Goal: Check status: Check status

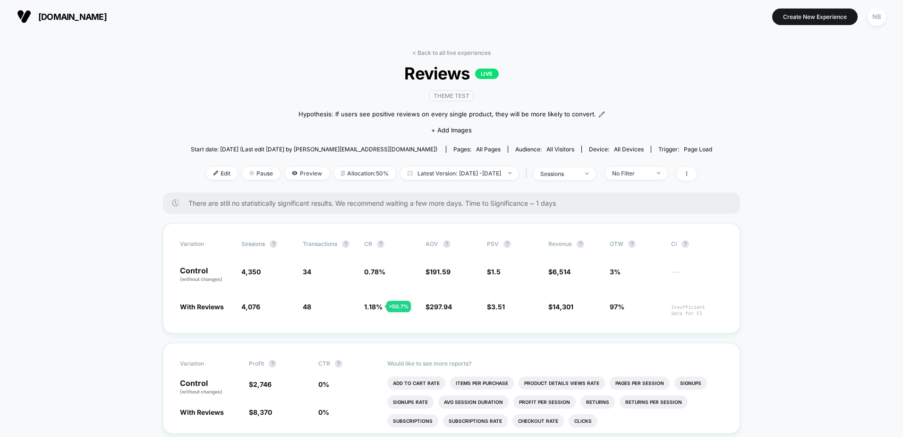
drag, startPoint x: 420, startPoint y: 51, endPoint x: 430, endPoint y: 51, distance: 10.9
click at [420, 51] on link "< Back to all live experiences" at bounding box center [451, 52] width 78 height 7
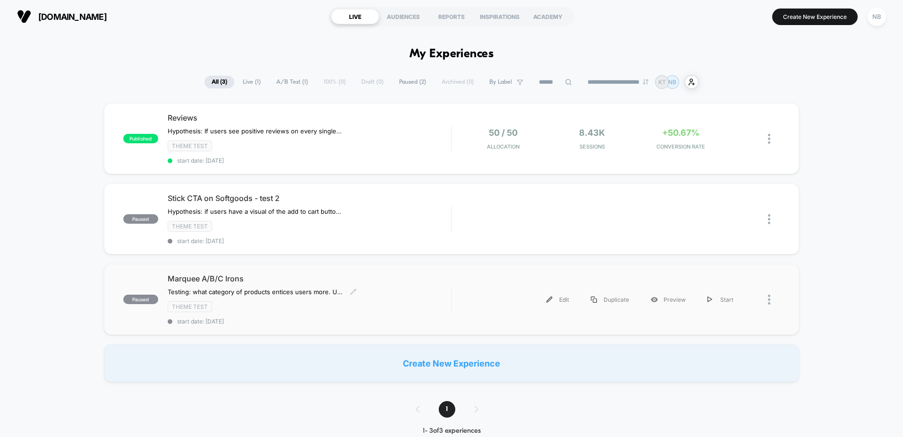
click at [414, 280] on span "Marquee A/B/C Irons" at bounding box center [310, 278] width 284 height 9
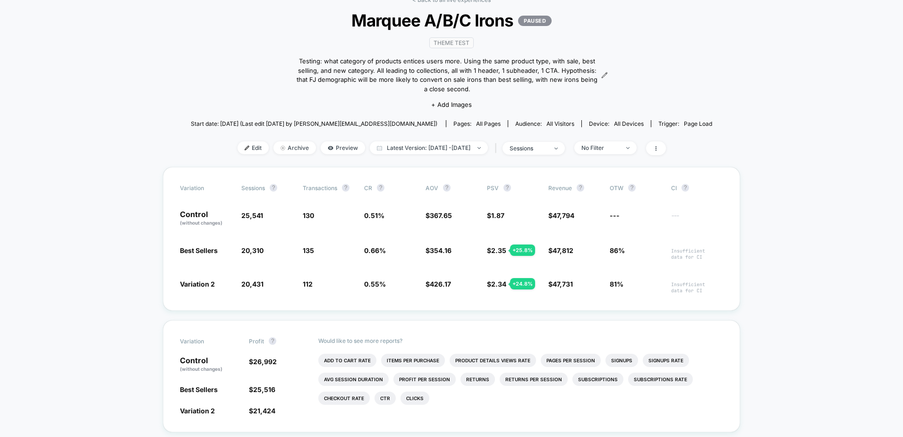
scroll to position [95, 0]
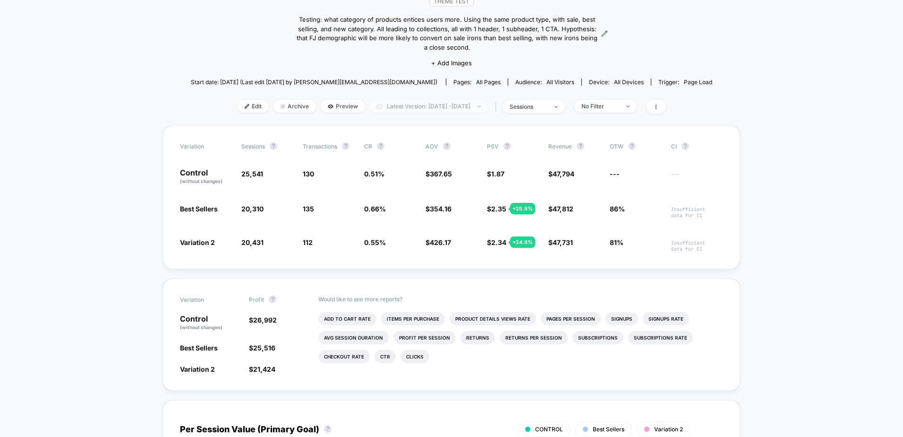
click at [424, 108] on span "Latest Version: [DATE] - [DATE]" at bounding box center [429, 106] width 118 height 13
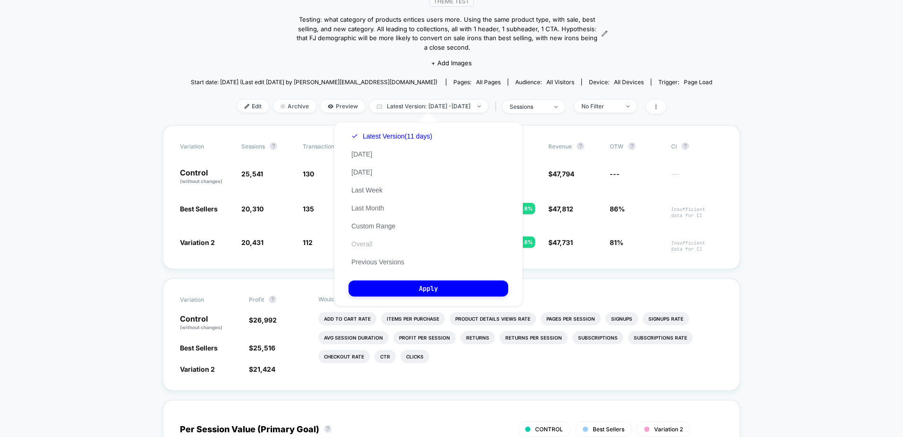
click at [369, 243] on button "Overall" at bounding box center [362, 244] width 26 height 9
click at [412, 296] on button "Apply" at bounding box center [429, 288] width 160 height 16
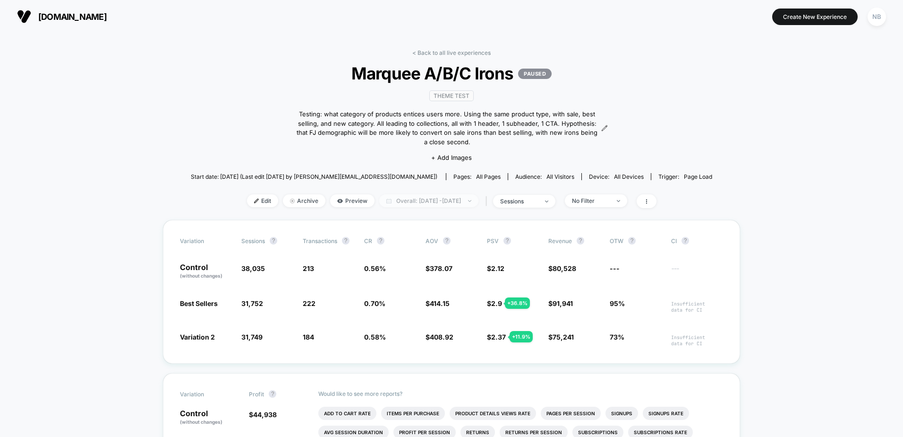
click at [434, 205] on span "Overall: [DATE] - [DATE]" at bounding box center [428, 200] width 99 height 13
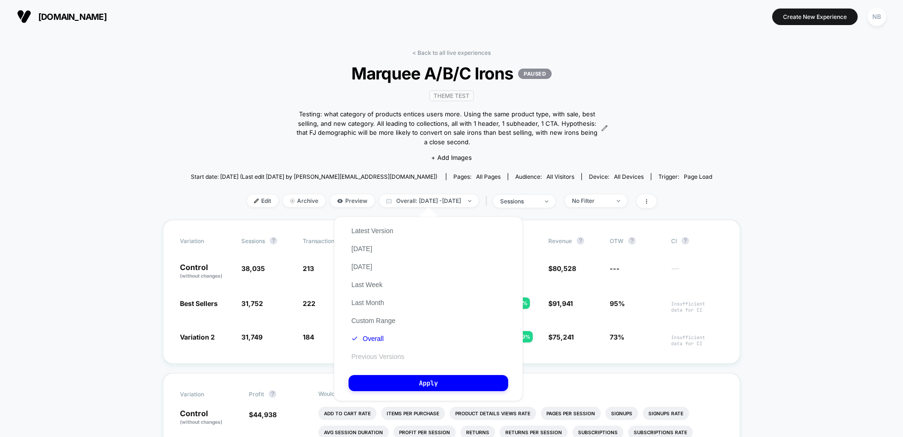
click at [367, 354] on button "Previous Versions" at bounding box center [378, 356] width 59 height 9
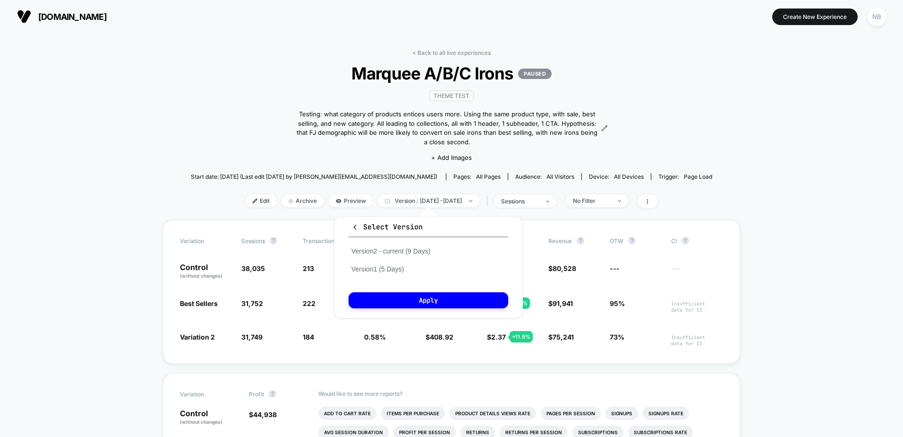
click at [396, 273] on div "Version 2 - current (9 Days) Version 1 (5 Days)" at bounding box center [391, 260] width 85 height 36
click at [400, 269] on button "Version 1 (5 Days)" at bounding box center [378, 269] width 58 height 9
click at [403, 269] on button "Version 1 (5 Days)" at bounding box center [383, 269] width 69 height 9
click at [406, 302] on button "Apply" at bounding box center [429, 300] width 160 height 16
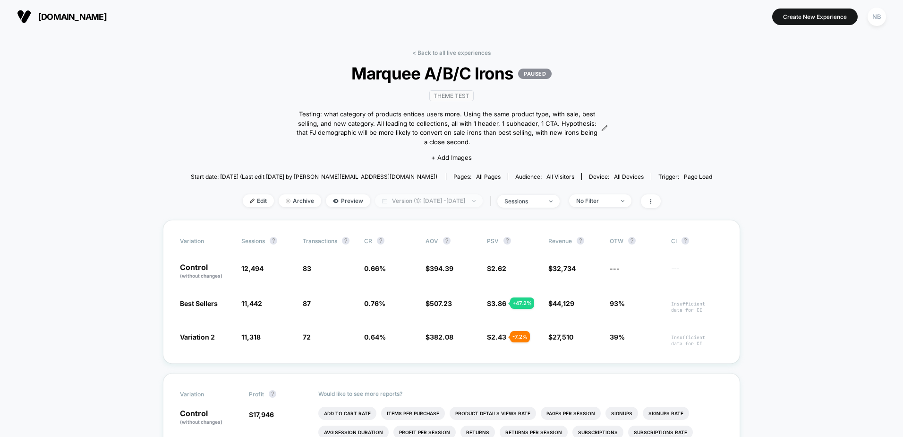
click at [461, 204] on span "Version (1): [DATE] - [DATE]" at bounding box center [429, 200] width 108 height 13
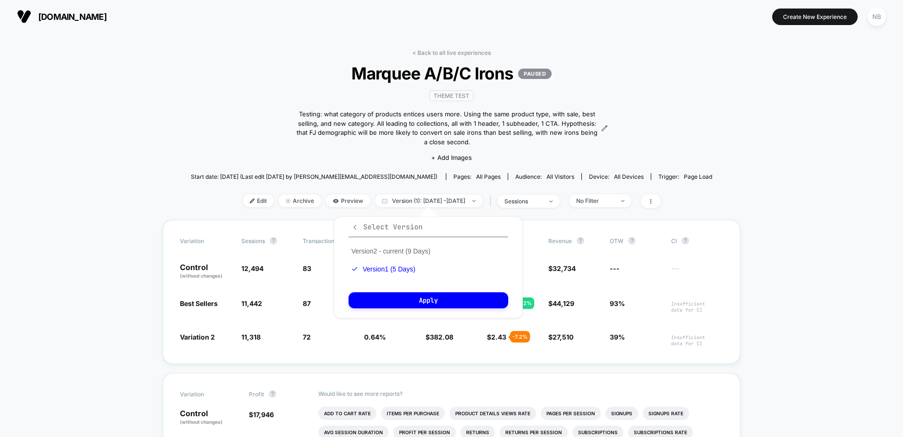
click at [362, 229] on span "Select Version" at bounding box center [387, 226] width 71 height 9
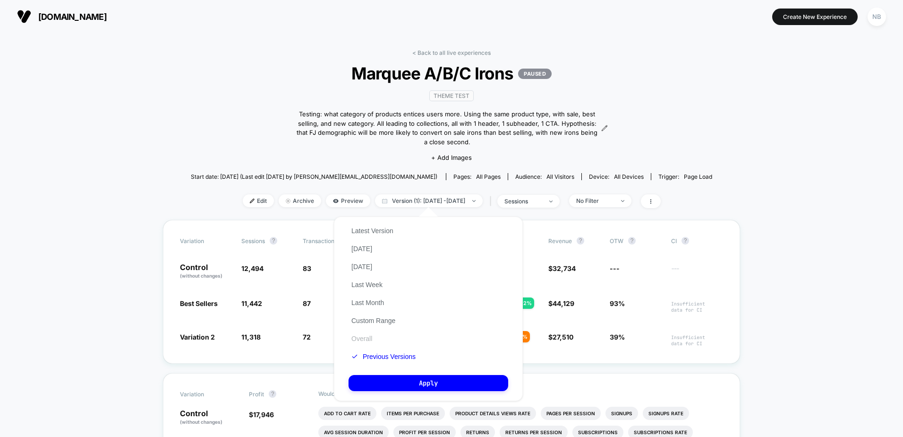
click at [368, 339] on button "Overall" at bounding box center [362, 338] width 26 height 9
click at [466, 387] on button "Apply" at bounding box center [429, 383] width 160 height 16
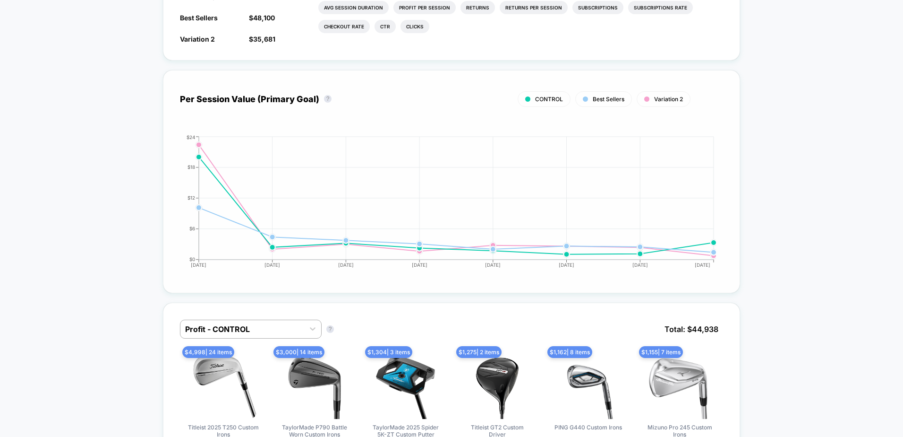
scroll to position [425, 0]
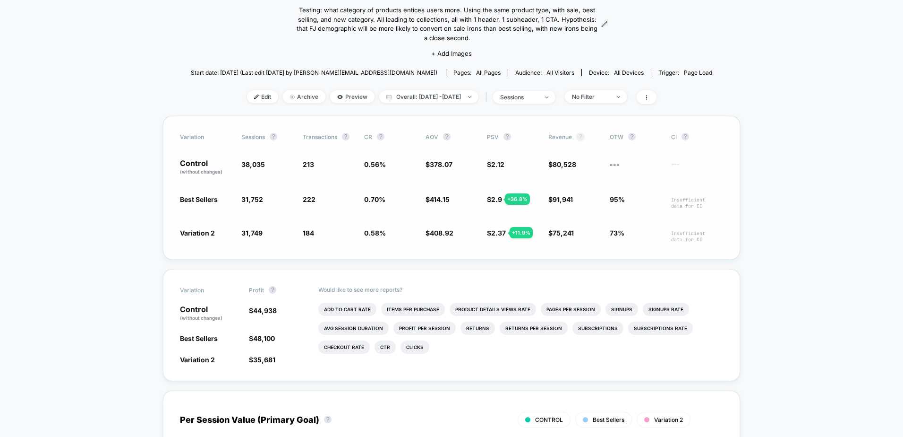
scroll to position [0, 0]
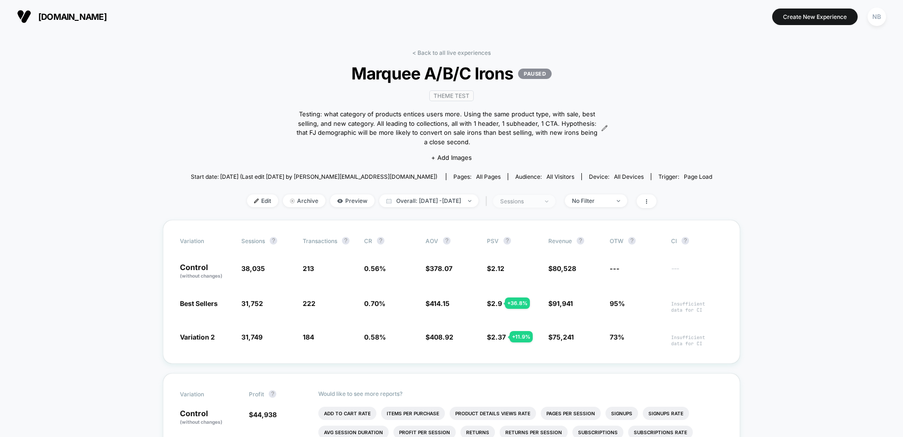
click at [541, 197] on span "sessions" at bounding box center [524, 201] width 62 height 13
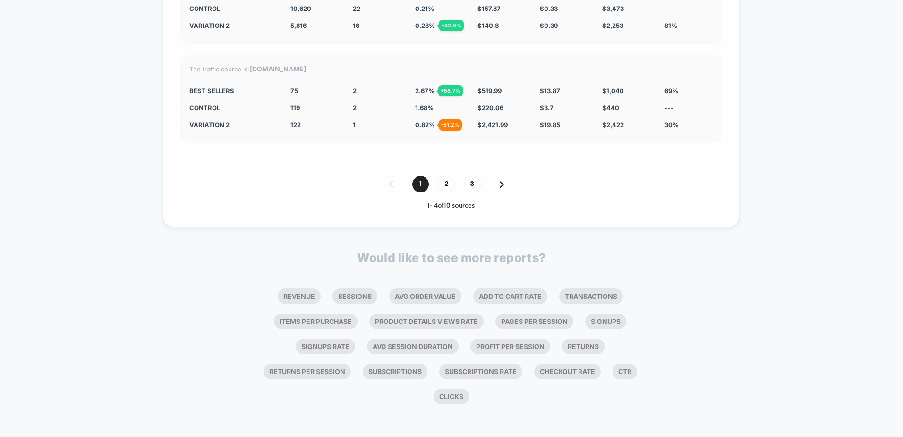
scroll to position [2109, 0]
click at [449, 185] on span "2" at bounding box center [446, 183] width 17 height 17
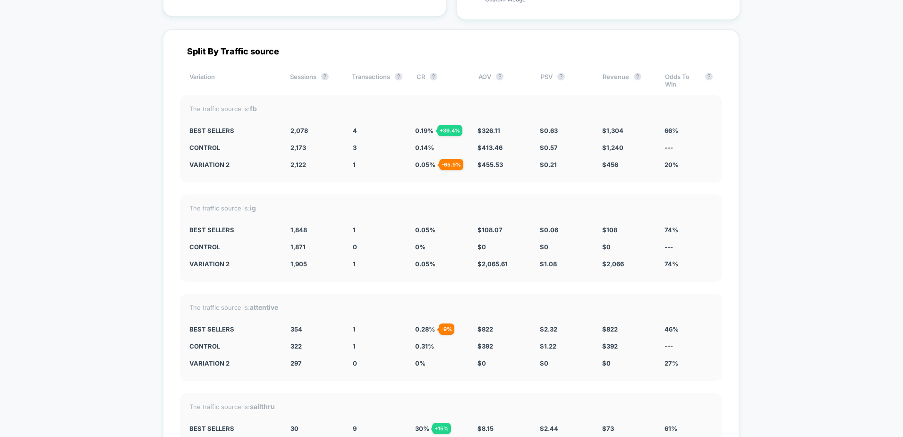
scroll to position [1903, 0]
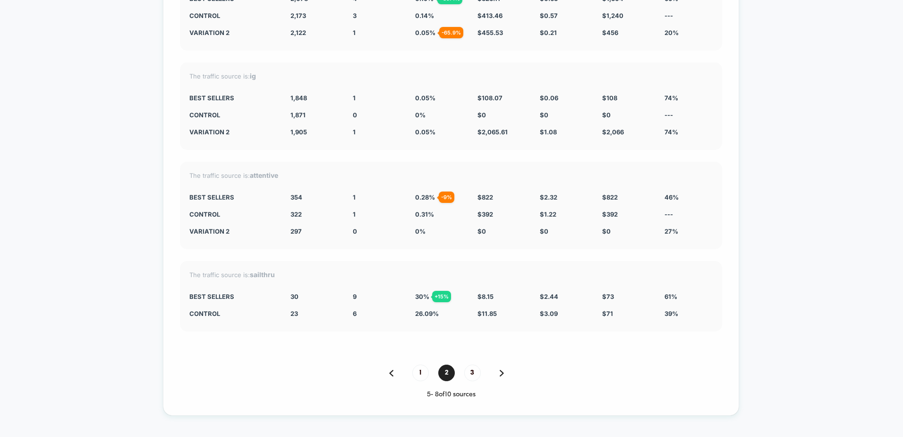
click at [464, 361] on div "Split By Traffic source Variation Sessions ? Transactions ? CR ? AOV ? PSV ? Re…" at bounding box center [451, 156] width 576 height 518
click at [473, 371] on span "3" at bounding box center [472, 372] width 17 height 17
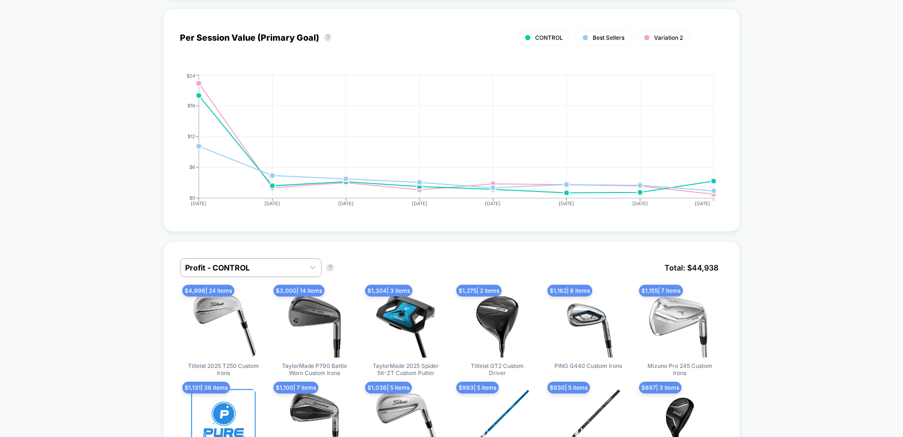
scroll to position [0, 0]
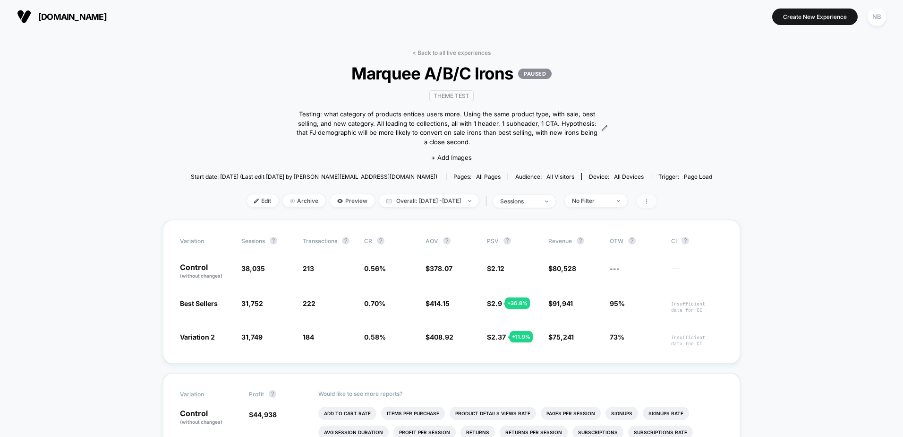
click at [650, 200] on icon at bounding box center [647, 201] width 6 height 6
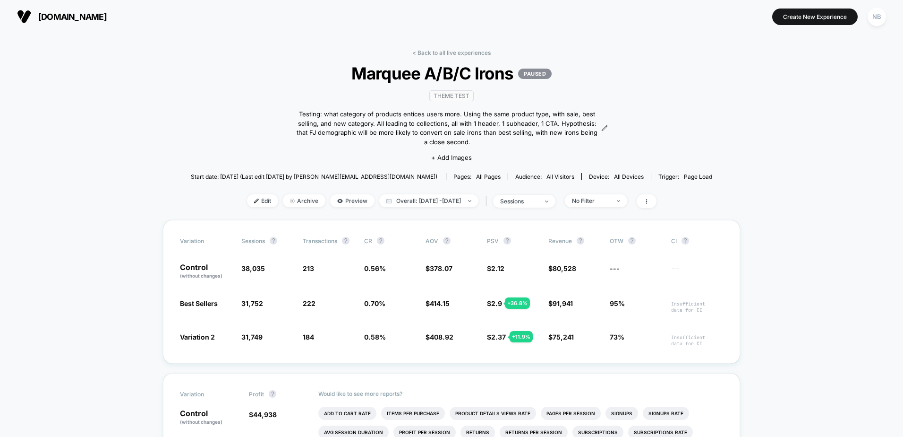
click at [614, 178] on span "all devices" at bounding box center [629, 176] width 30 height 7
click at [614, 176] on span "all devices" at bounding box center [629, 176] width 30 height 7
click at [582, 176] on span "Device: all devices" at bounding box center [616, 176] width 69 height 7
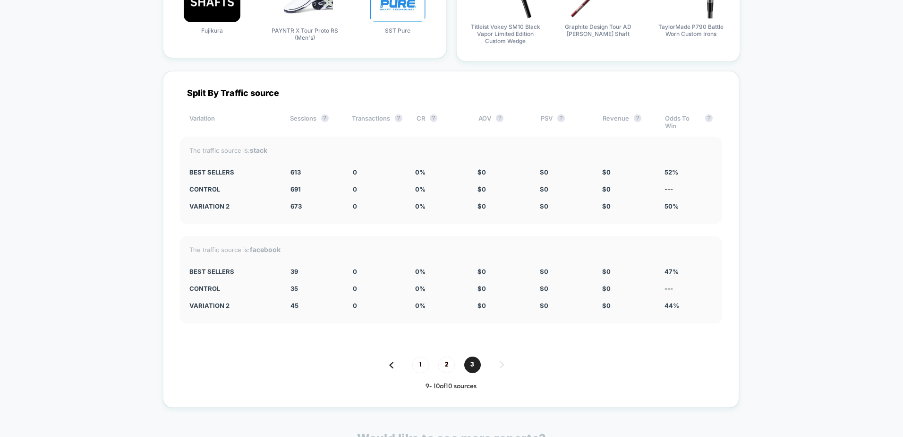
scroll to position [1748, 0]
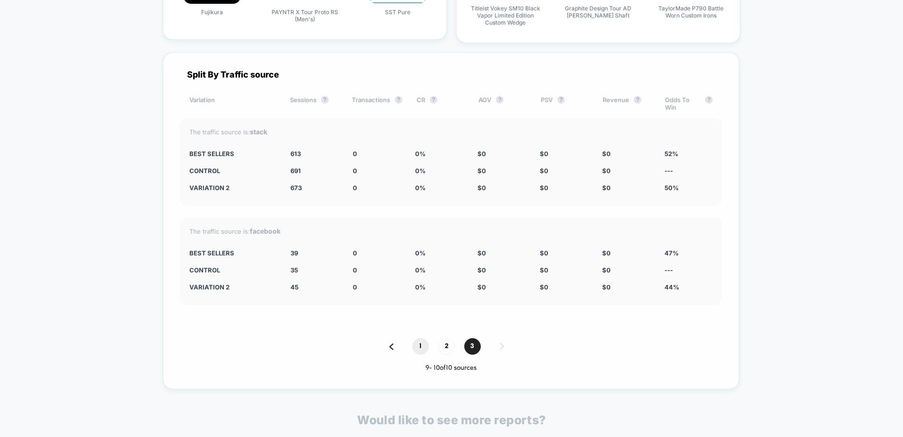
click at [420, 340] on span "1" at bounding box center [420, 346] width 17 height 17
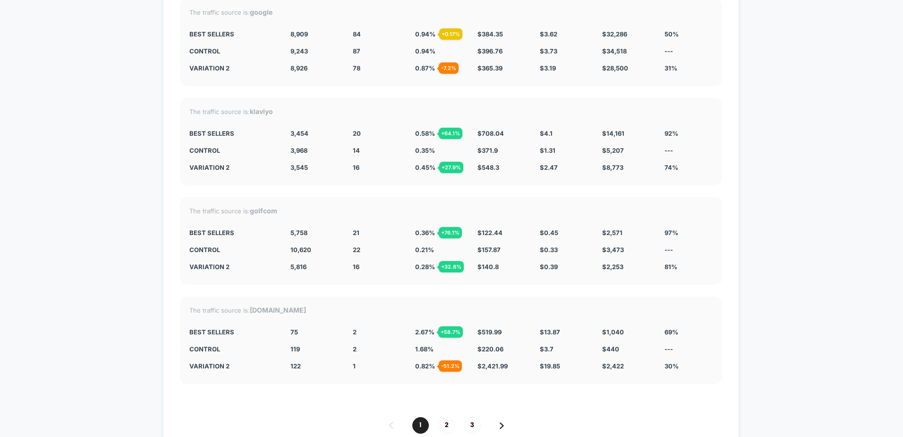
scroll to position [1873, 0]
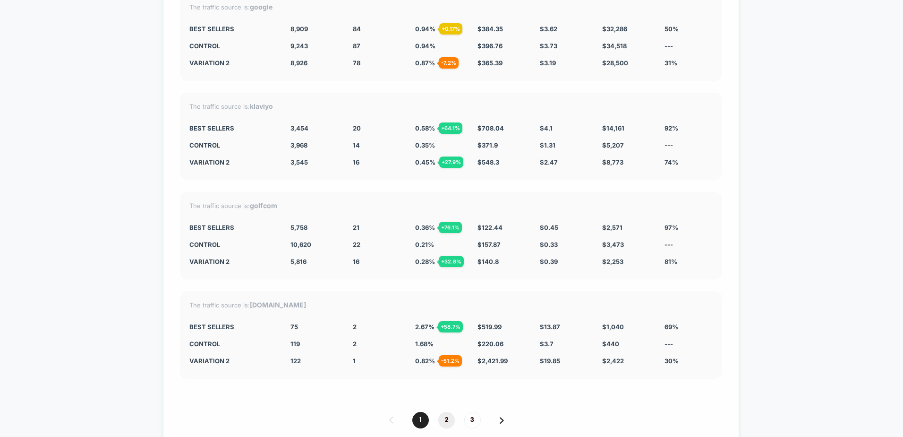
click at [450, 424] on span "2" at bounding box center [446, 420] width 17 height 17
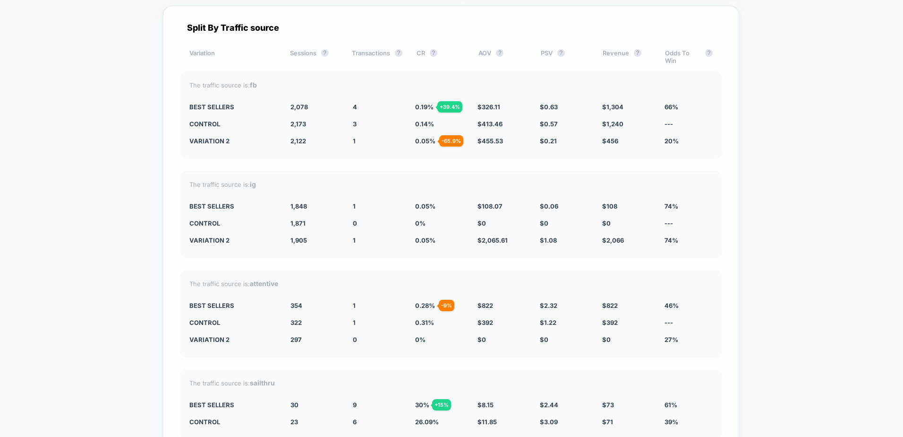
scroll to position [1779, 0]
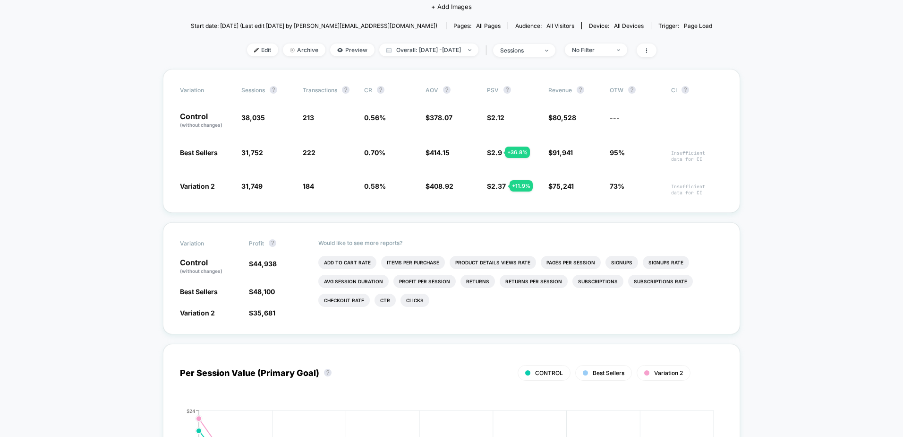
scroll to position [0, 0]
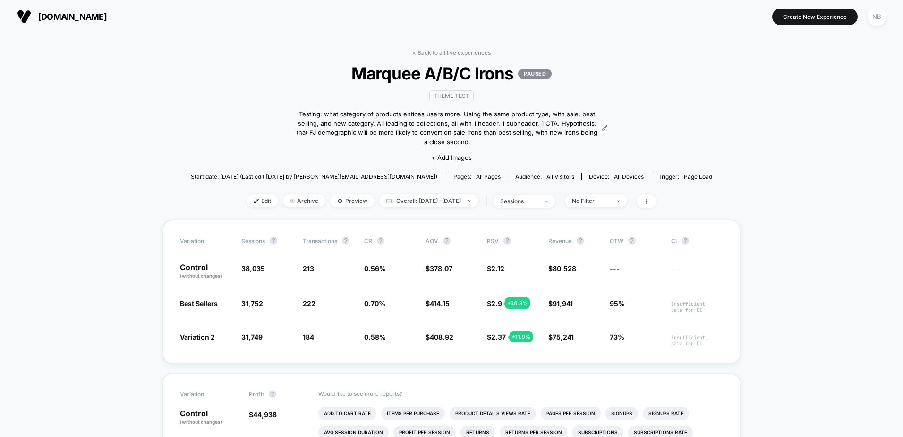
click at [431, 52] on link "< Back to all live experiences" at bounding box center [451, 52] width 78 height 7
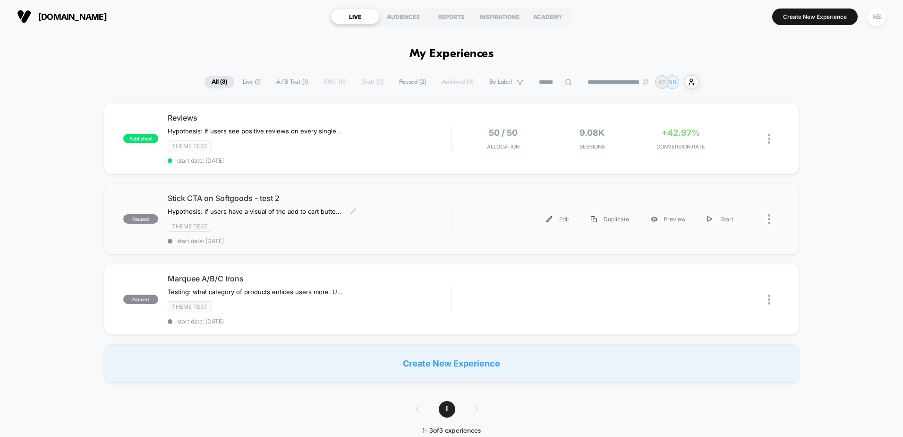
click at [404, 206] on div "Stick CTA on Softgoods - test 2 Hypothesis: if users have a visual of the add t…" at bounding box center [310, 218] width 284 height 51
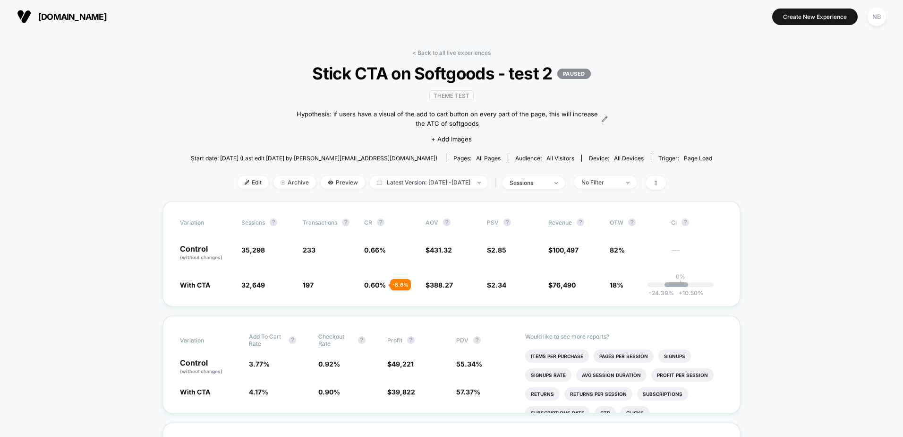
click at [398, 180] on span "Latest Version: [DATE] - [DATE]" at bounding box center [429, 182] width 118 height 13
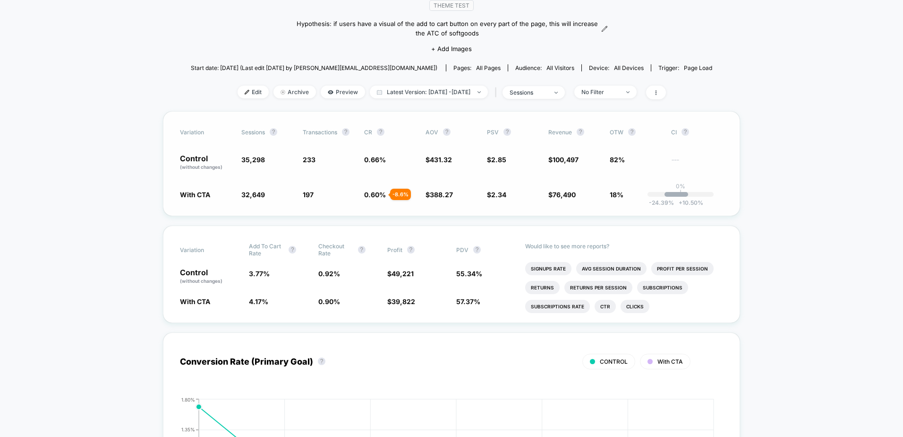
scroll to position [95, 0]
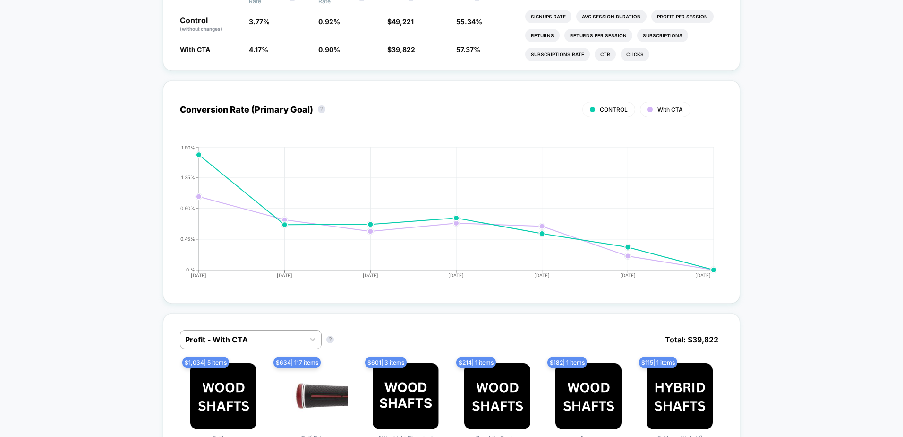
scroll to position [378, 0]
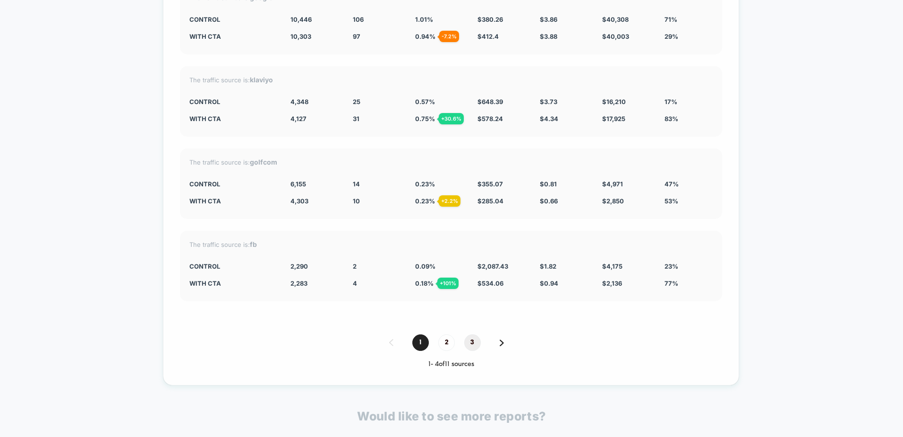
scroll to position [2977, 0]
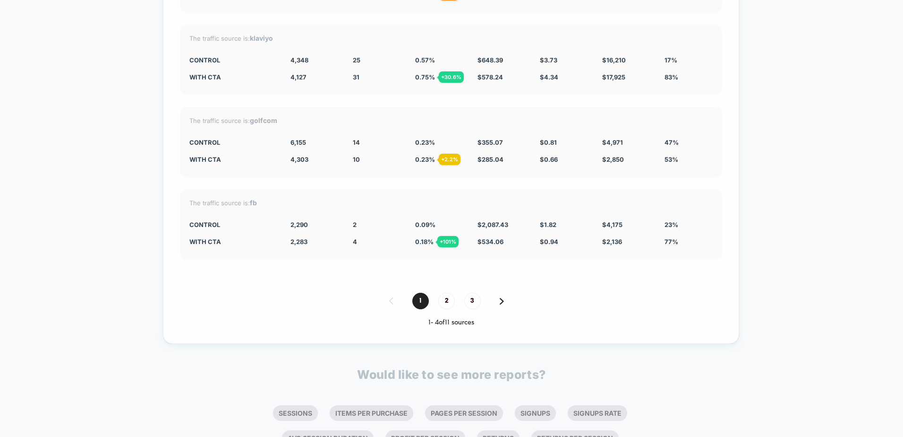
drag, startPoint x: 443, startPoint y: 304, endPoint x: 372, endPoint y: 287, distance: 73.2
click at [443, 304] on span "2" at bounding box center [446, 300] width 17 height 17
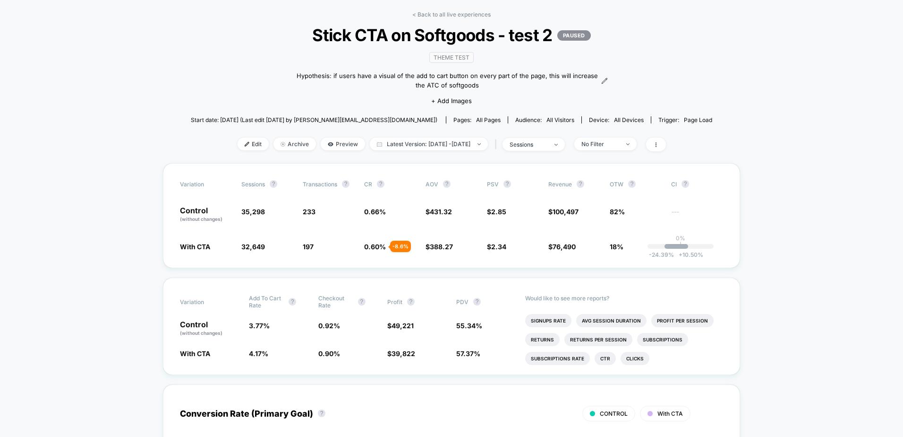
scroll to position [0, 0]
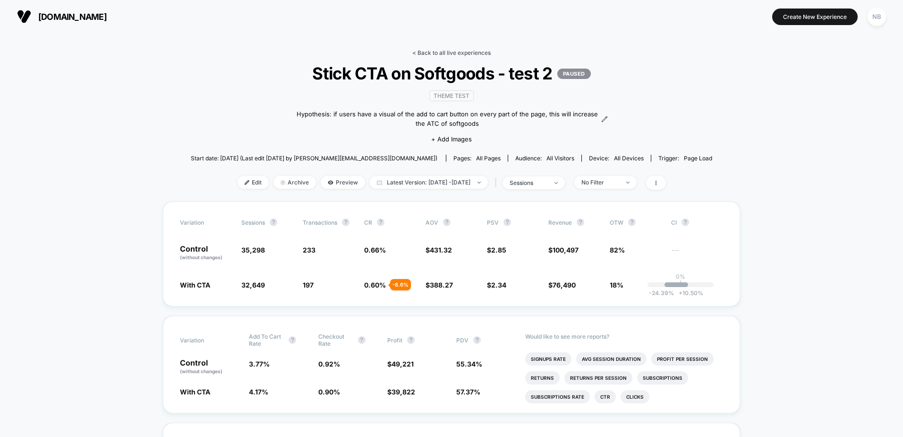
click at [425, 54] on link "< Back to all live experiences" at bounding box center [451, 52] width 78 height 7
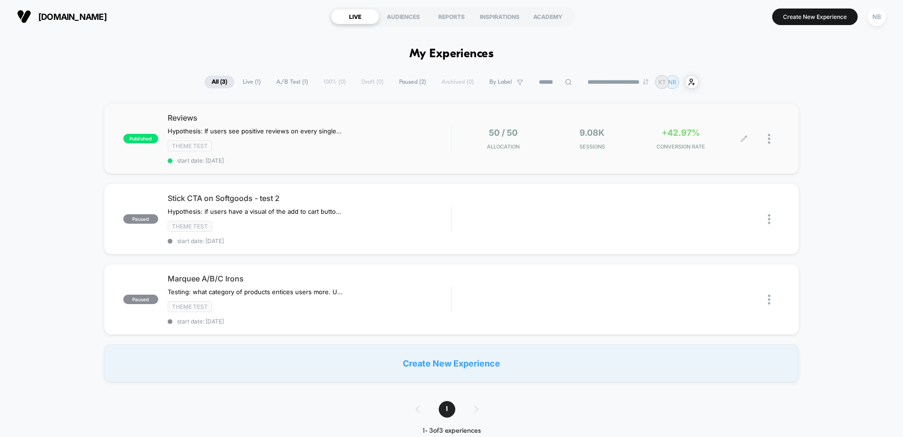
click at [464, 139] on div "50 / 50 Allocation" at bounding box center [504, 139] width 84 height 22
